Goal: Task Accomplishment & Management: Complete application form

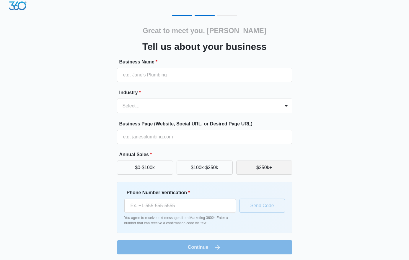
scroll to position [4, 0]
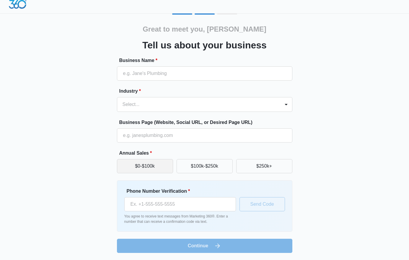
click at [154, 167] on button "$0-$100k" at bounding box center [145, 166] width 56 height 14
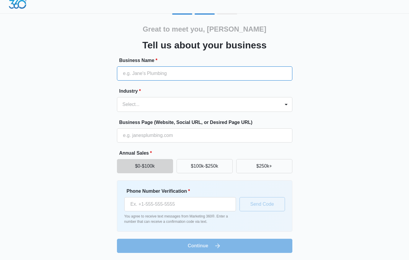
click at [142, 71] on input "Business Name *" at bounding box center [204, 73] width 175 height 14
type input "[PERSON_NAME] Family Dentistry"
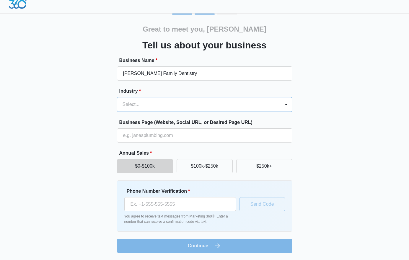
click at [151, 103] on div at bounding box center [197, 104] width 150 height 8
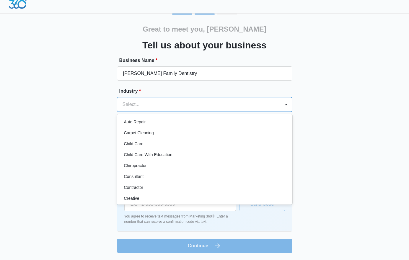
scroll to position [89, 0]
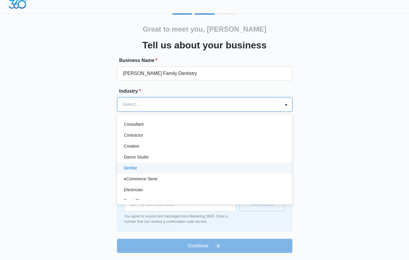
click at [135, 167] on p "Dentist" at bounding box center [130, 168] width 13 height 6
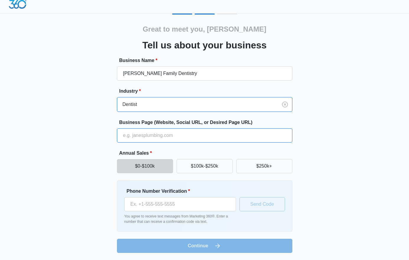
click at [142, 135] on input "Business Page (Website, Social URL, or Desired Page URL)" at bounding box center [204, 135] width 175 height 14
type input "[DOMAIN_NAME]"
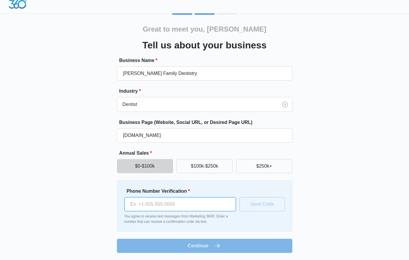
click at [179, 204] on input "Phone Number Verification *" at bounding box center [180, 204] width 112 height 14
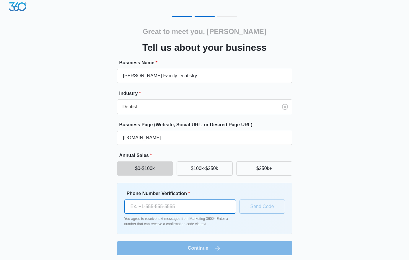
scroll to position [0, 0]
